Goal: Task Accomplishment & Management: Use online tool/utility

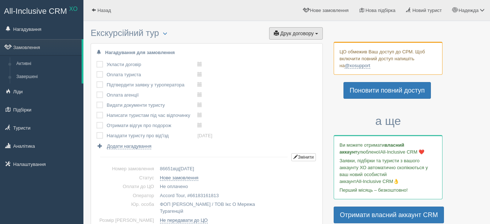
click at [282, 31] on span "Друк договору" at bounding box center [296, 33] width 33 height 6
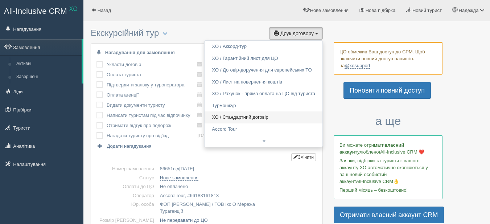
click at [242, 118] on link "ХО / Стандартний договір" at bounding box center [264, 117] width 118 height 12
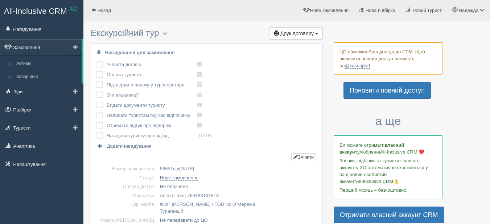
click at [24, 48] on link "Замовлення" at bounding box center [41, 47] width 82 height 16
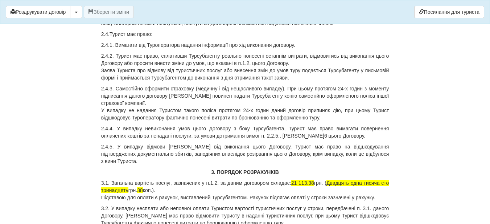
scroll to position [907, 0]
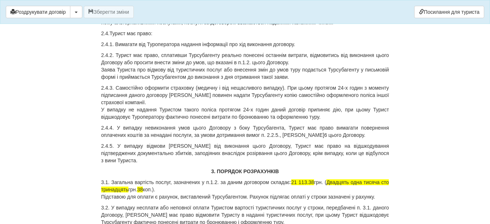
click at [314, 178] on p "3.1. Загальна вартість послуг, зазначених у п.1.2. за даним договором складає: …" at bounding box center [245, 189] width 288 height 22
click at [362, 179] on span "Двадцять одна тисяча сто тринадцять" at bounding box center [245, 185] width 288 height 13
click at [380, 179] on span "Двадцять п*ять тисяча сто тринадцять" at bounding box center [245, 185] width 288 height 13
click at [143, 186] on span "38" at bounding box center [140, 189] width 6 height 6
click at [128, 179] on span "Двадцять п*ять тисяч сто тринадцять" at bounding box center [245, 185] width 288 height 13
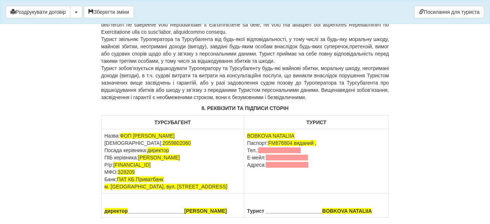
scroll to position [2129, 0]
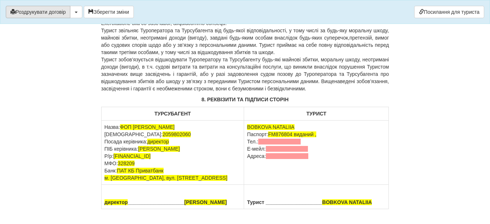
click at [30, 12] on button "Роздрукувати договір" at bounding box center [38, 12] width 65 height 12
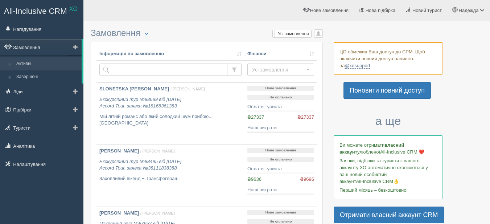
click at [25, 45] on link "Замовлення" at bounding box center [41, 47] width 82 height 16
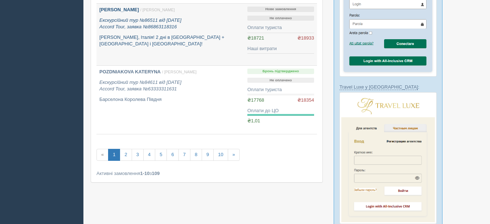
scroll to position [580, 0]
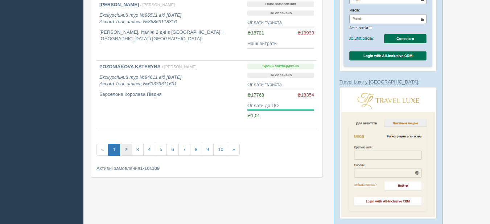
click at [126, 151] on link "2" at bounding box center [126, 150] width 12 height 12
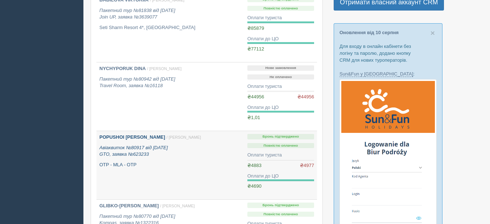
scroll to position [218, 0]
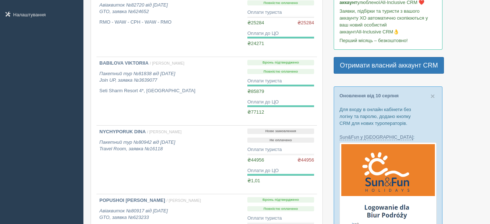
scroll to position [0, 0]
